Goal: Task Accomplishment & Management: Complete application form

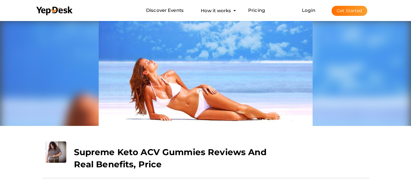
click at [351, 13] on button "Get Started" at bounding box center [350, 11] width 36 height 10
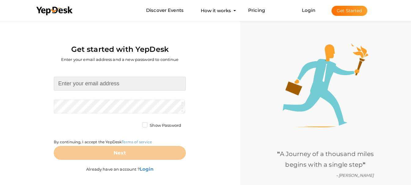
type input "[EMAIL_ADDRESS][DOMAIN_NAME]"
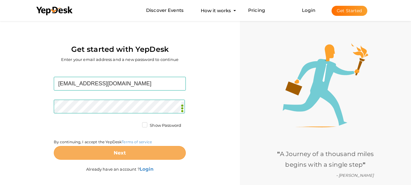
click at [110, 158] on button "Next" at bounding box center [120, 153] width 132 height 14
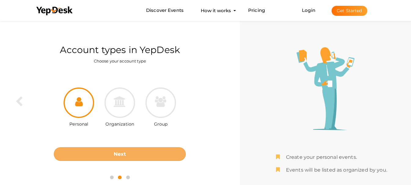
click at [140, 157] on button "Next" at bounding box center [120, 155] width 132 height 14
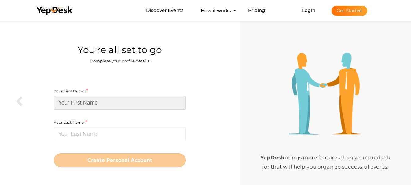
type input "ProLife"
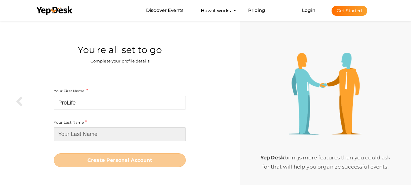
type input "CBDGumies"
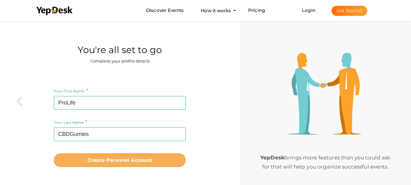
click at [168, 159] on button "Create Personal Account" at bounding box center [120, 161] width 132 height 14
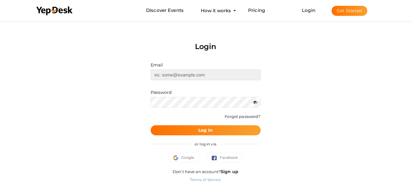
type input "[EMAIL_ADDRESS][DOMAIN_NAME]"
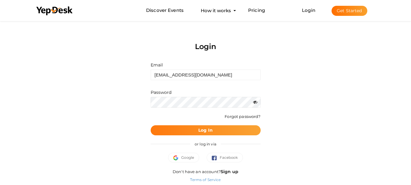
click at [215, 132] on button "Log In" at bounding box center [206, 131] width 110 height 10
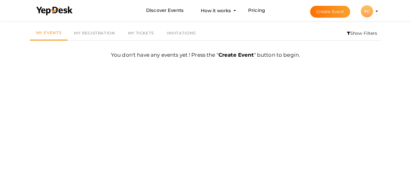
scroll to position [20, 0]
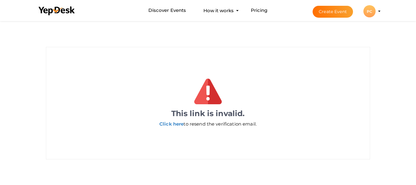
click at [331, 16] on button "Create Event" at bounding box center [332, 12] width 40 height 12
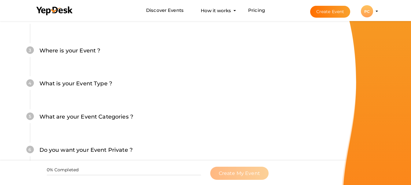
scroll to position [205, 0]
